Goal: Transaction & Acquisition: Purchase product/service

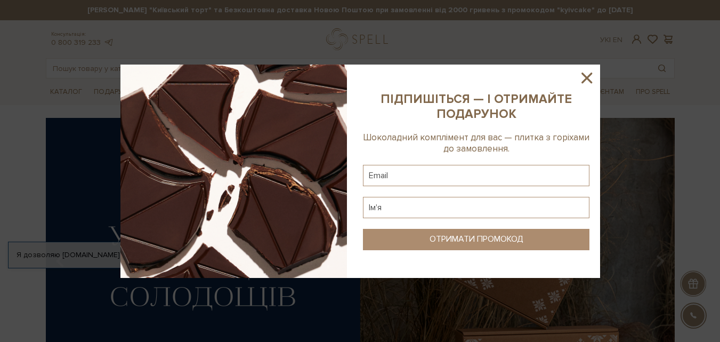
click at [180, 206] on img at bounding box center [233, 171] width 227 height 213
click at [584, 78] on icon at bounding box center [587, 78] width 18 height 18
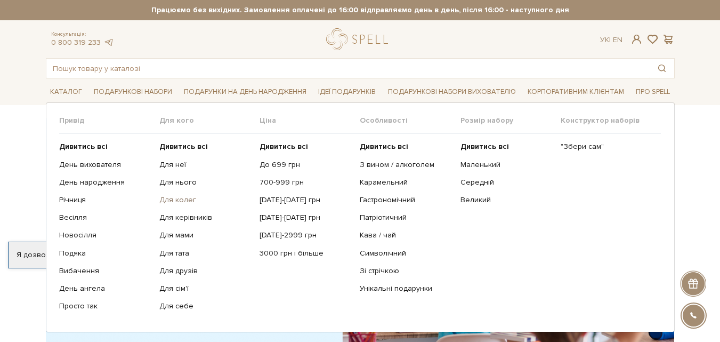
click at [187, 201] on link "Для колег" at bounding box center [205, 200] width 92 height 10
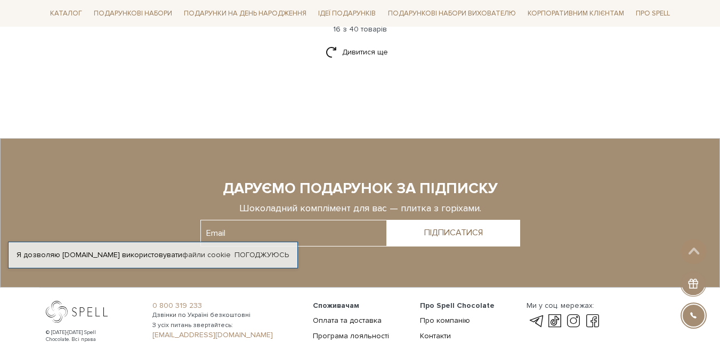
scroll to position [1440, 0]
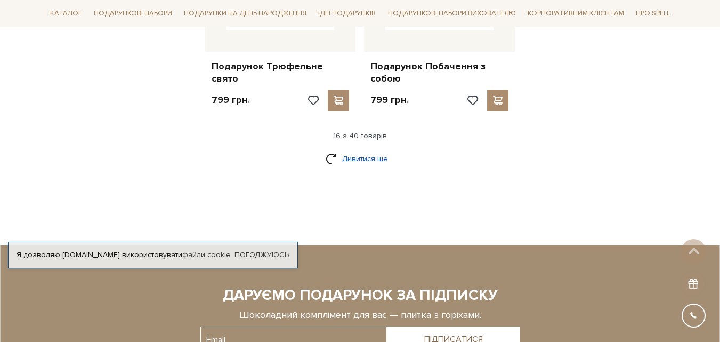
click at [363, 149] on link "Дивитися ще" at bounding box center [360, 158] width 69 height 19
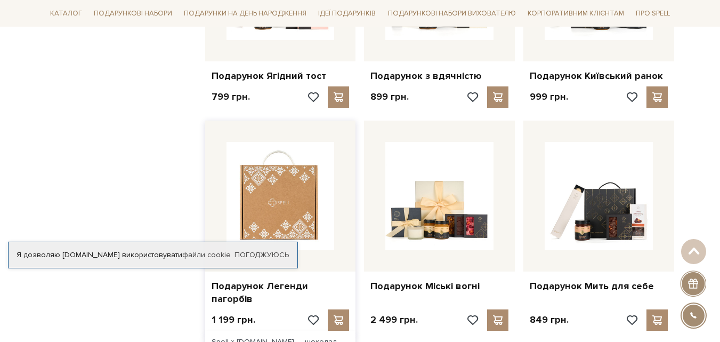
scroll to position [1759, 0]
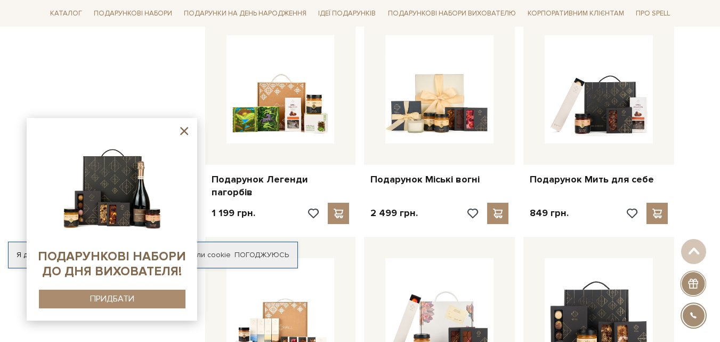
click at [182, 132] on icon at bounding box center [184, 131] width 8 height 8
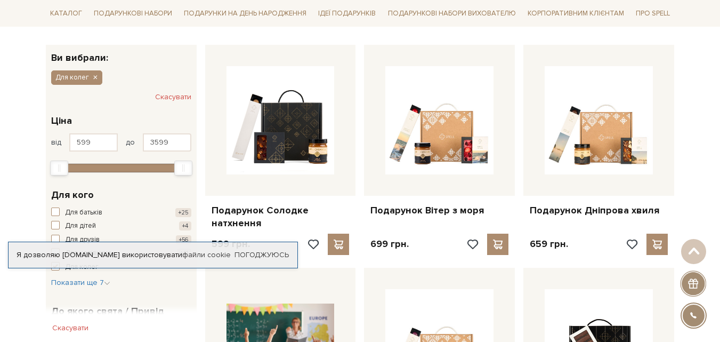
scroll to position [213, 0]
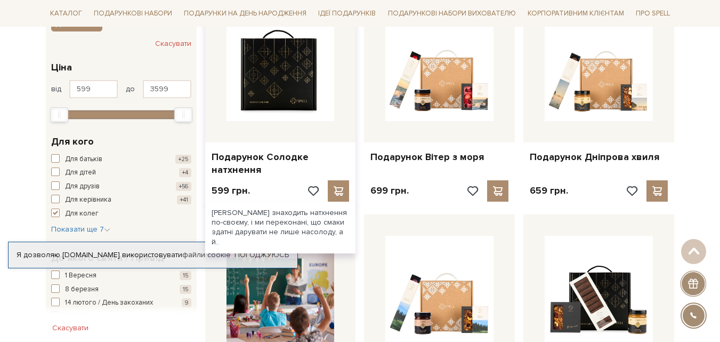
click at [305, 104] on img at bounding box center [281, 67] width 108 height 108
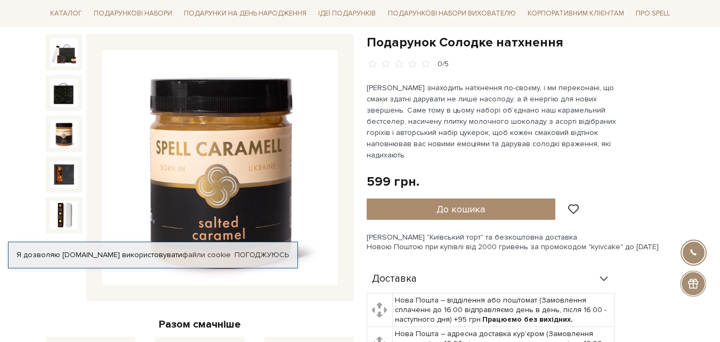
click at [64, 141] on img at bounding box center [64, 133] width 28 height 28
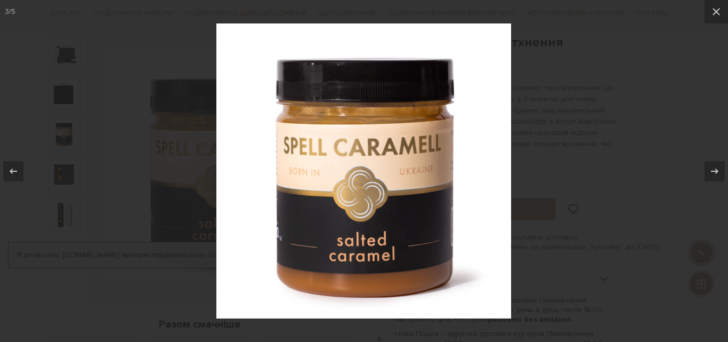
click at [124, 113] on div at bounding box center [364, 171] width 728 height 342
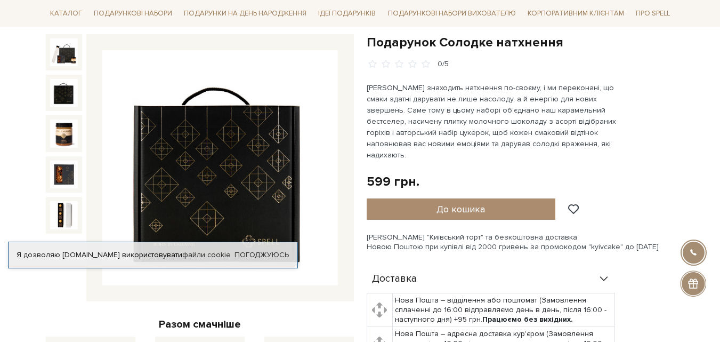
click at [71, 102] on img at bounding box center [64, 93] width 28 height 28
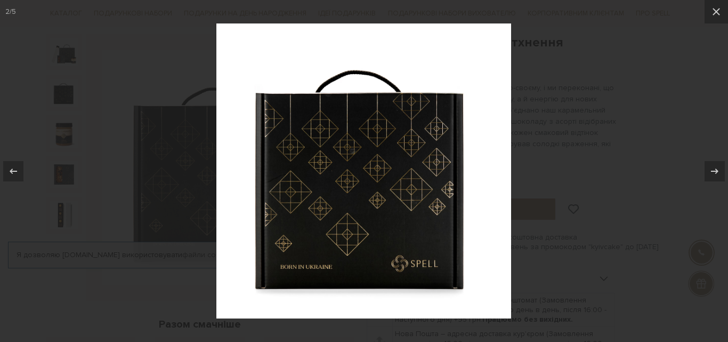
click at [77, 103] on div at bounding box center [364, 171] width 728 height 342
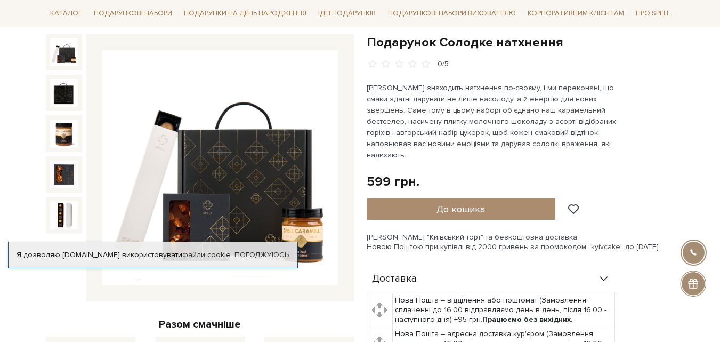
click at [70, 66] on img at bounding box center [64, 52] width 28 height 28
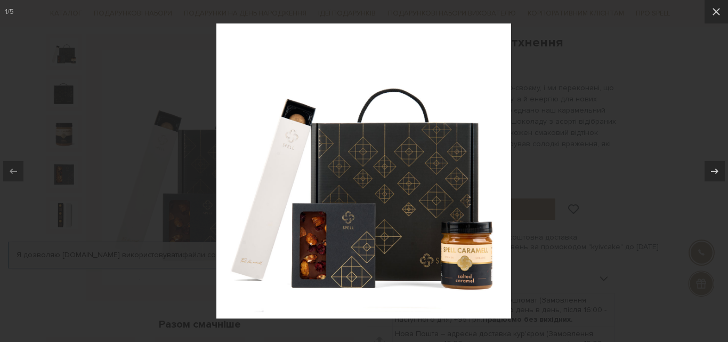
click at [105, 98] on div at bounding box center [364, 171] width 728 height 342
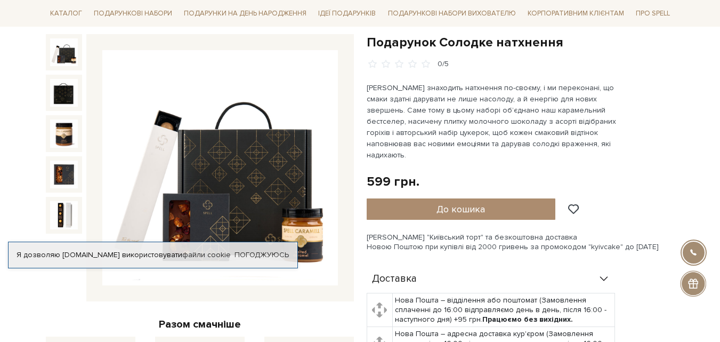
scroll to position [213, 0]
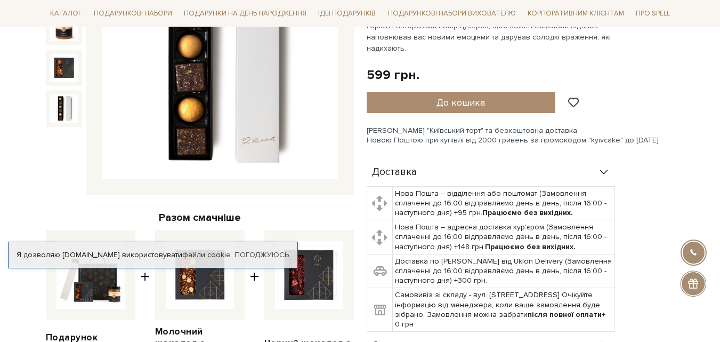
click at [68, 111] on img at bounding box center [64, 108] width 28 height 28
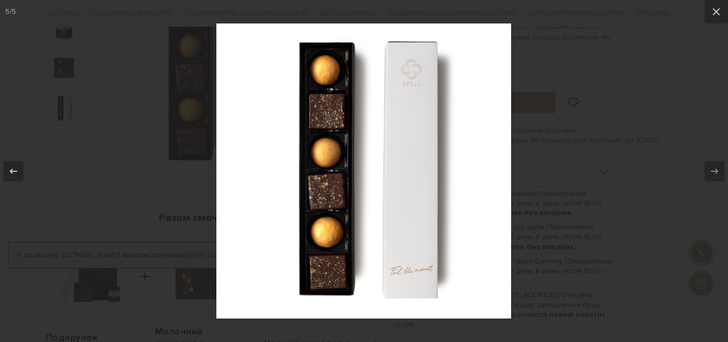
click at [136, 111] on div at bounding box center [364, 171] width 728 height 342
